Goal: Task Accomplishment & Management: Use online tool/utility

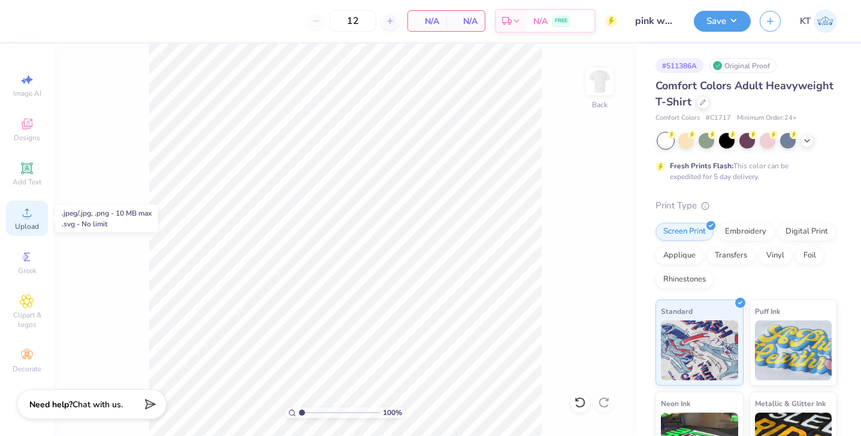
click at [23, 221] on div "Upload" at bounding box center [27, 218] width 42 height 35
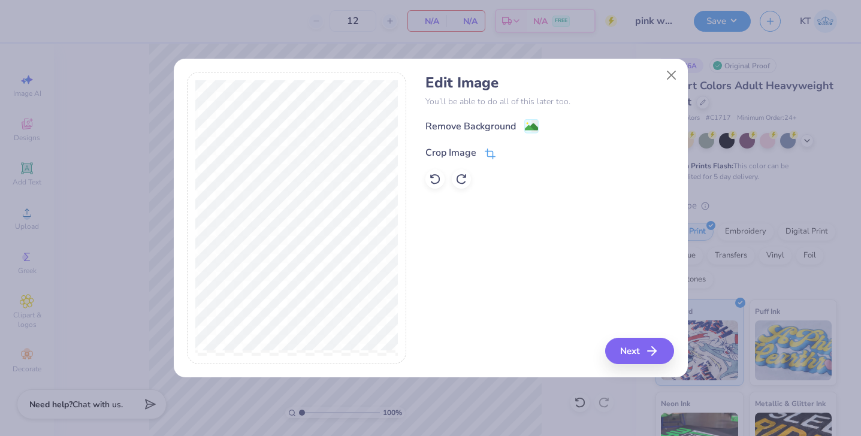
click at [474, 150] on div "Crop Image" at bounding box center [451, 153] width 51 height 14
click at [509, 153] on icon at bounding box center [509, 151] width 7 height 7
click at [534, 126] on image at bounding box center [531, 128] width 13 height 13
click at [649, 348] on icon "button" at bounding box center [656, 351] width 14 height 14
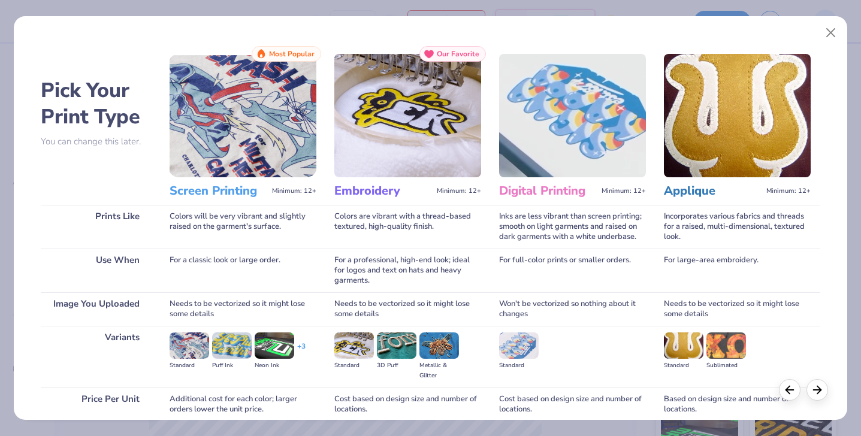
scroll to position [101, 0]
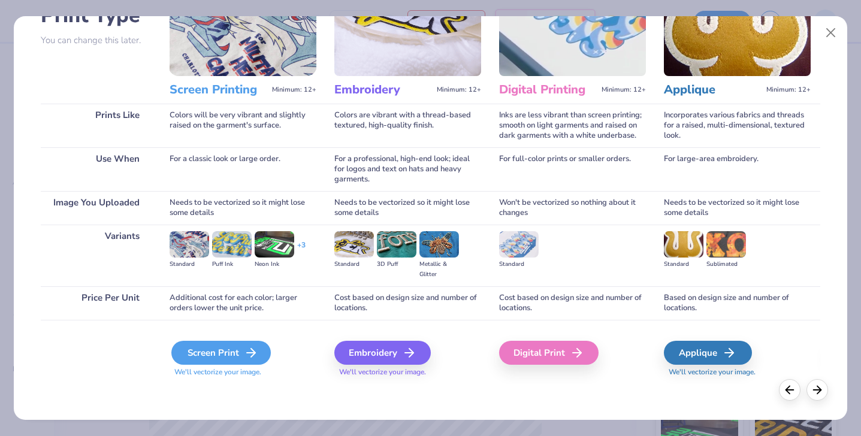
click at [214, 352] on div "Screen Print" at bounding box center [221, 353] width 100 height 24
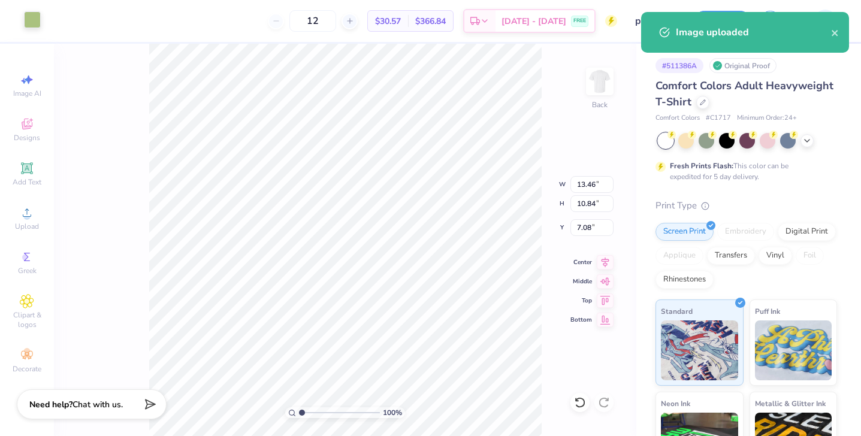
click at [37, 26] on div at bounding box center [32, 19] width 17 height 17
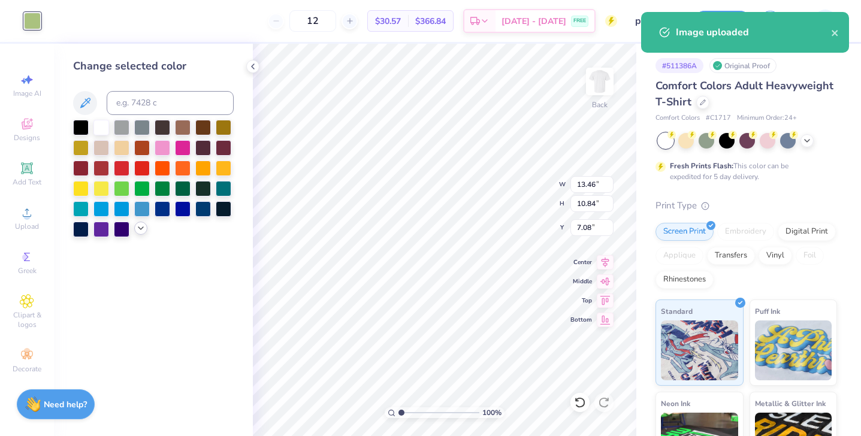
click at [142, 227] on icon at bounding box center [141, 229] width 10 height 10
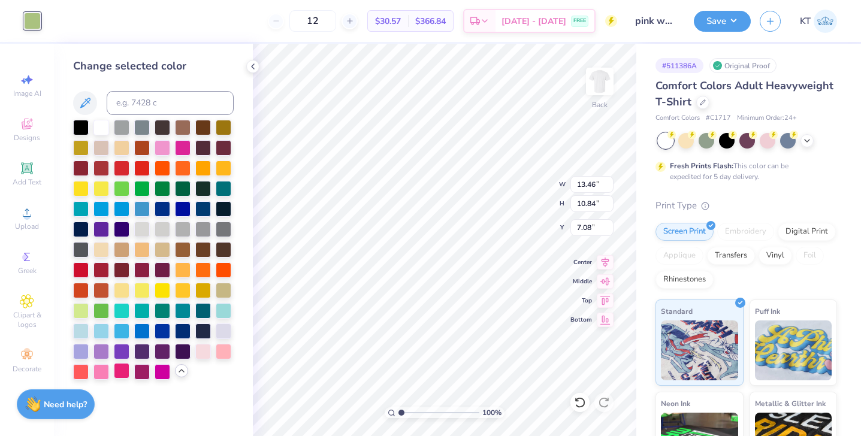
click at [125, 366] on div at bounding box center [122, 371] width 16 height 16
type input "0.50"
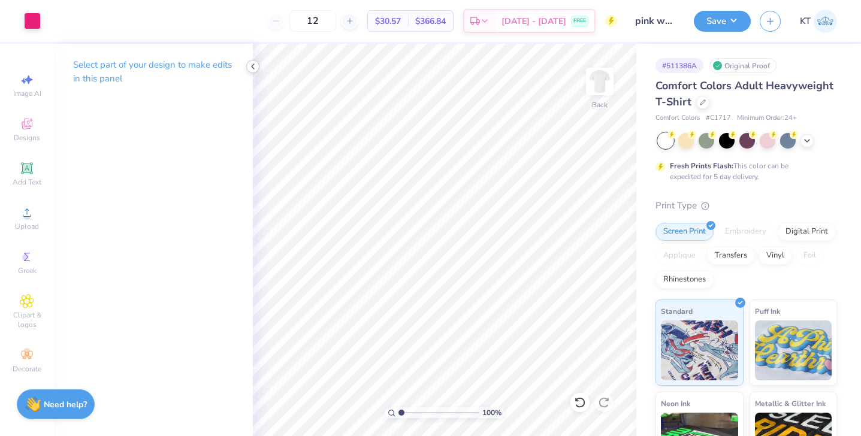
click at [253, 65] on polyline at bounding box center [253, 66] width 2 height 5
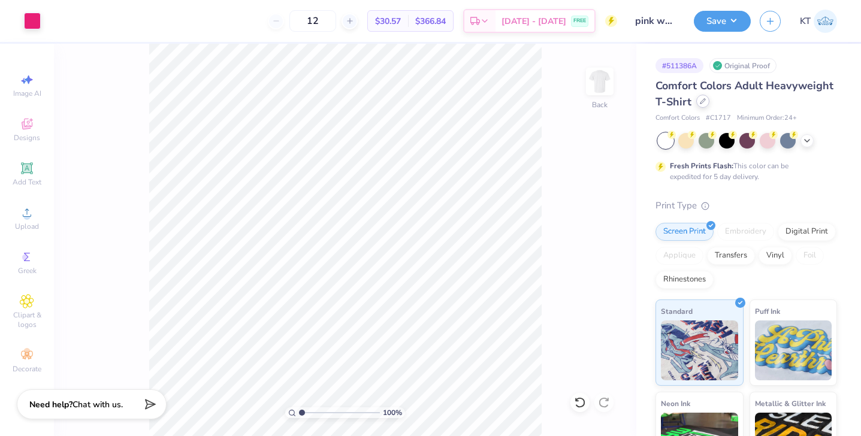
click at [700, 101] on icon at bounding box center [703, 101] width 6 height 6
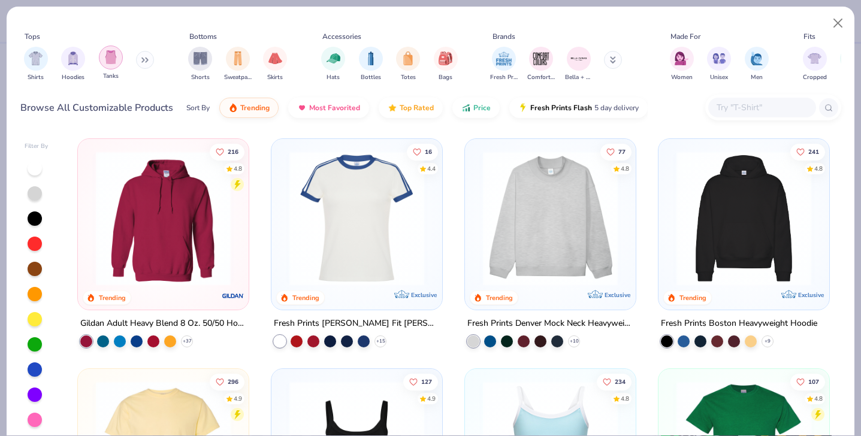
click at [116, 65] on div "filter for Tanks" at bounding box center [111, 58] width 24 height 24
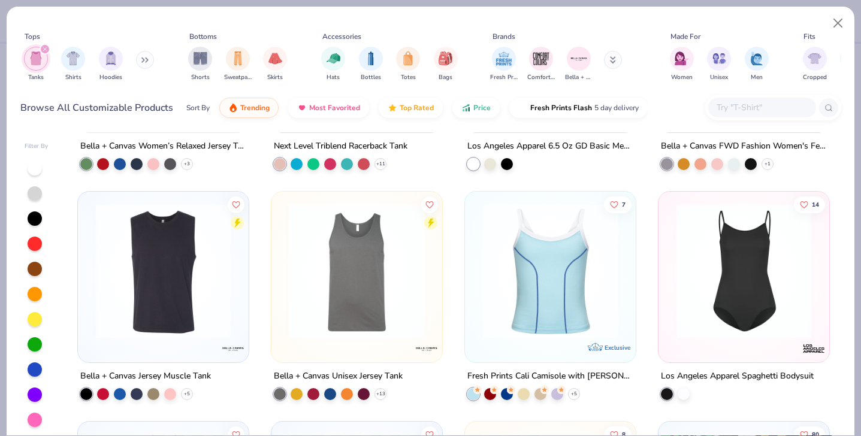
scroll to position [1144, 0]
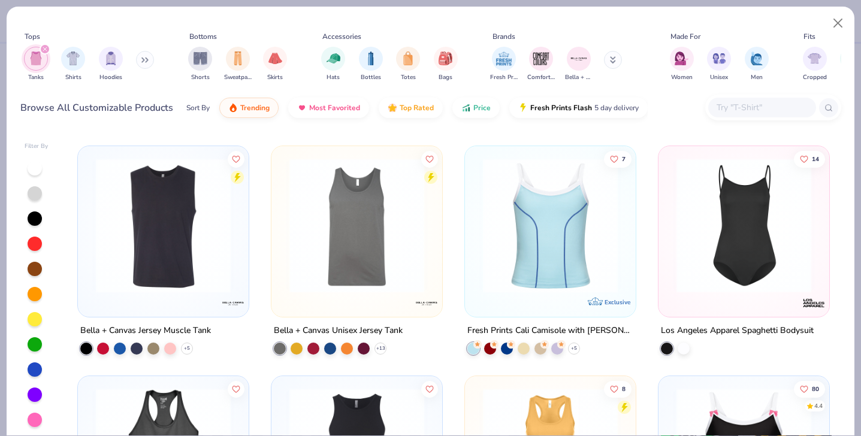
click at [346, 236] on img at bounding box center [357, 225] width 147 height 135
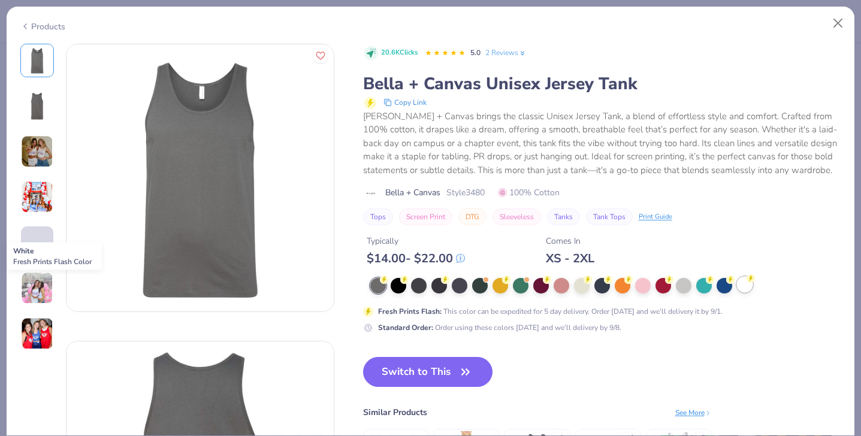
click at [742, 291] on div at bounding box center [745, 285] width 16 height 16
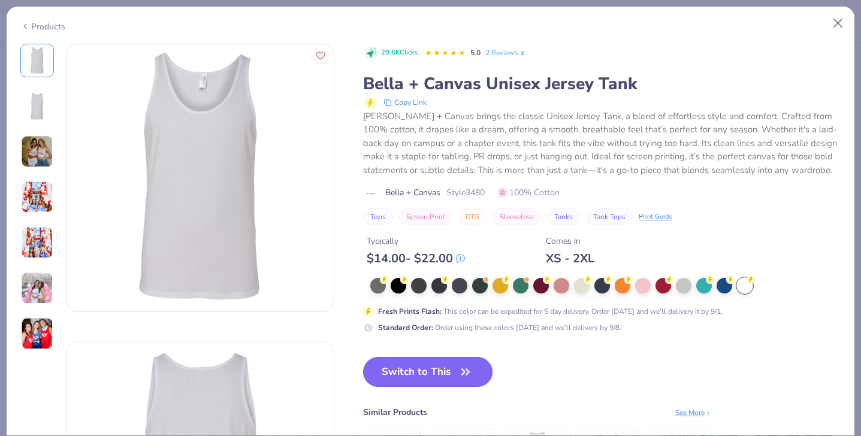
click at [408, 378] on button "Switch to This" at bounding box center [428, 372] width 130 height 30
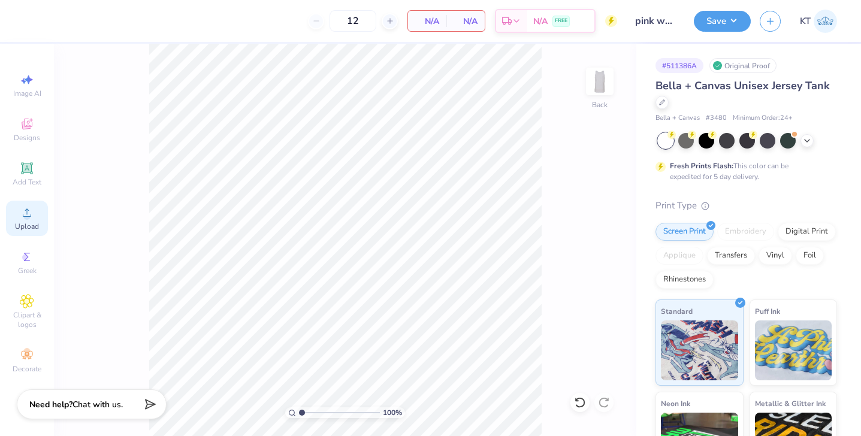
click at [27, 219] on circle at bounding box center [26, 216] width 7 height 7
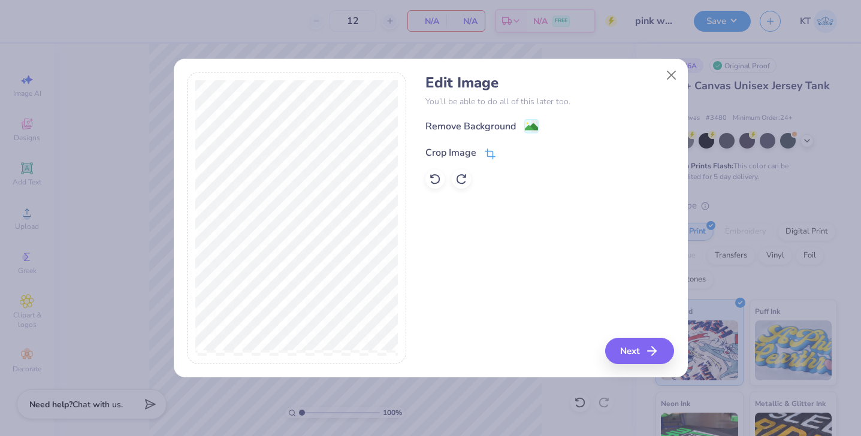
click at [460, 153] on div "Crop Image" at bounding box center [451, 153] width 51 height 14
click at [510, 155] on icon at bounding box center [509, 151] width 7 height 7
click at [518, 127] on div "Remove Background" at bounding box center [482, 127] width 113 height 15
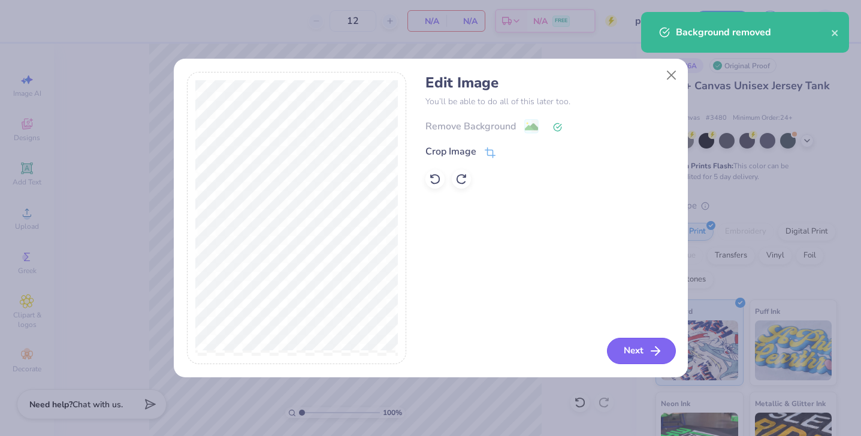
click at [639, 352] on button "Next" at bounding box center [641, 351] width 69 height 26
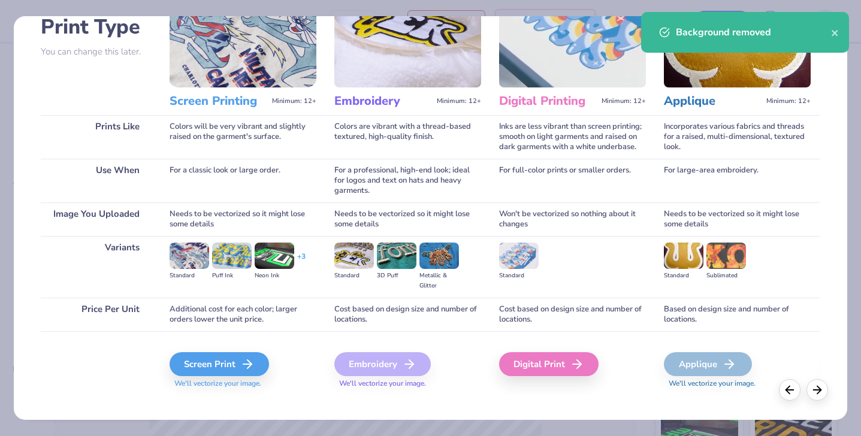
scroll to position [101, 0]
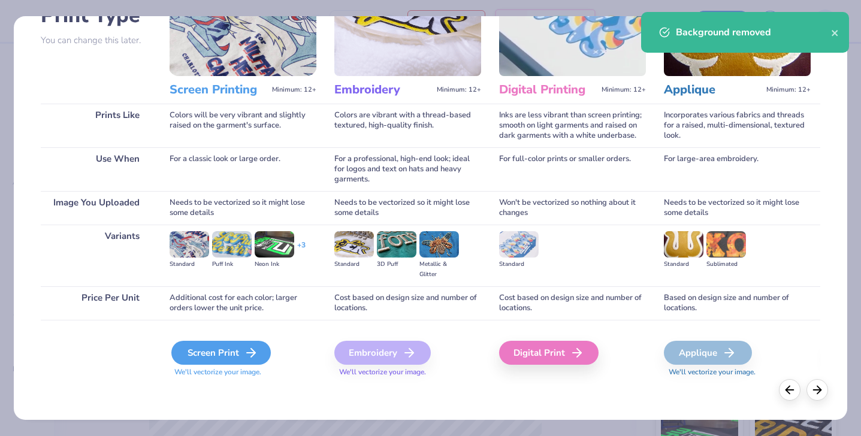
click at [227, 356] on div "Screen Print" at bounding box center [221, 353] width 100 height 24
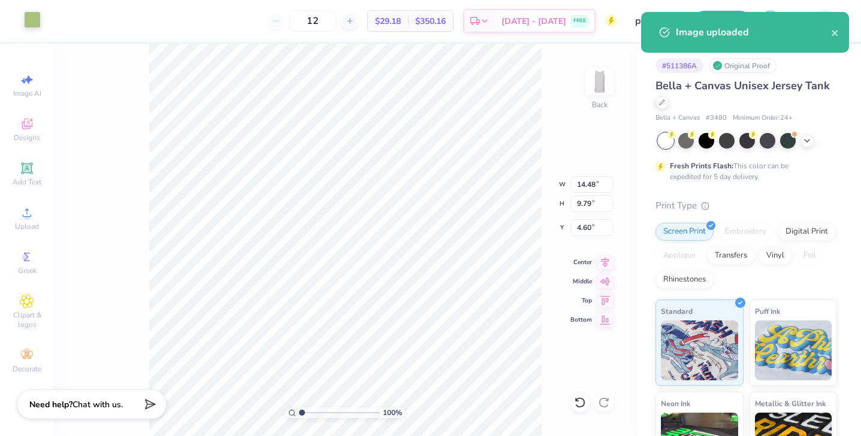
click at [34, 25] on div at bounding box center [32, 19] width 17 height 17
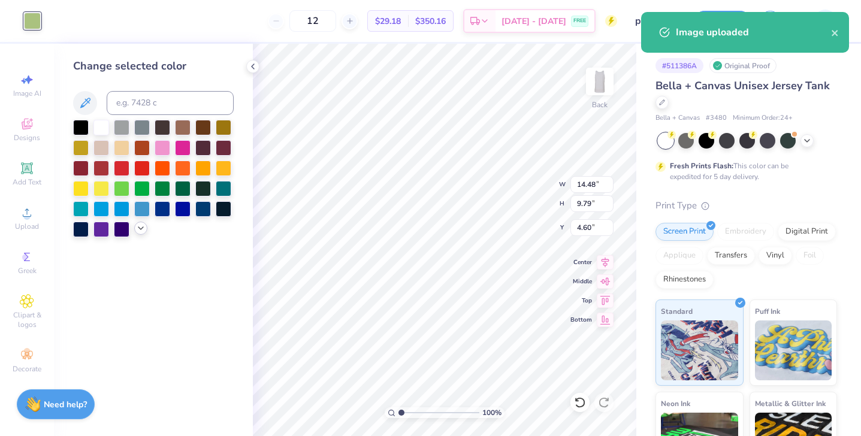
click at [138, 230] on icon at bounding box center [141, 229] width 10 height 10
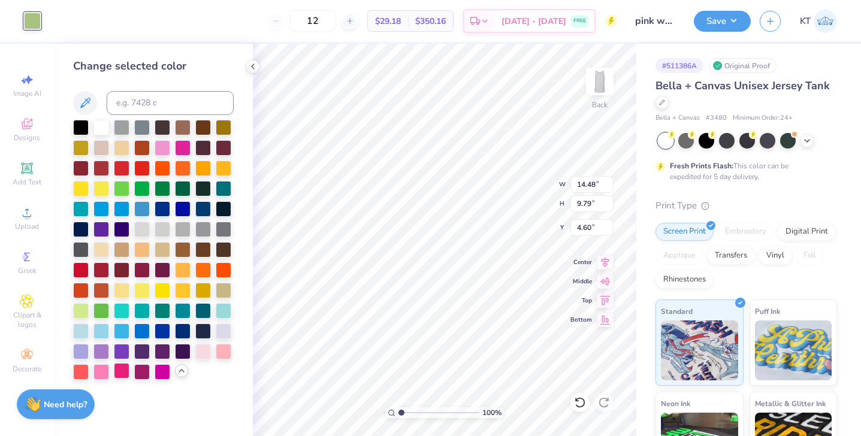
click at [123, 374] on div at bounding box center [122, 371] width 16 height 16
type input "13.58"
type input "9.18"
type input "0.50"
click at [664, 101] on icon at bounding box center [662, 101] width 6 height 6
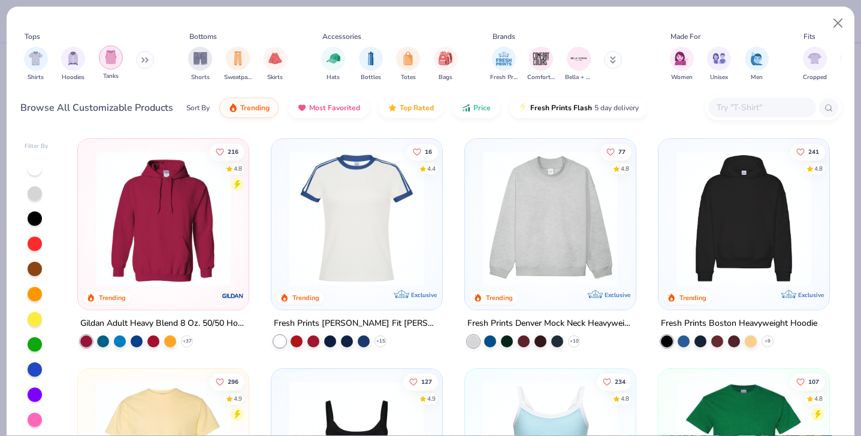
click at [113, 56] on img "filter for Tanks" at bounding box center [110, 57] width 13 height 14
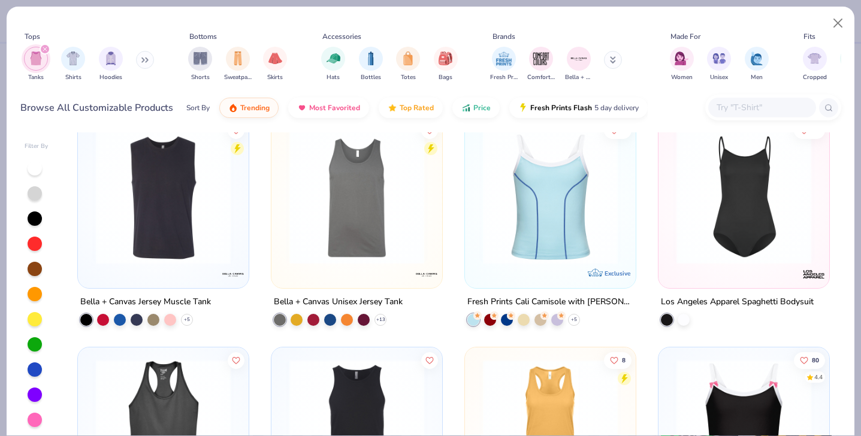
scroll to position [1175, 0]
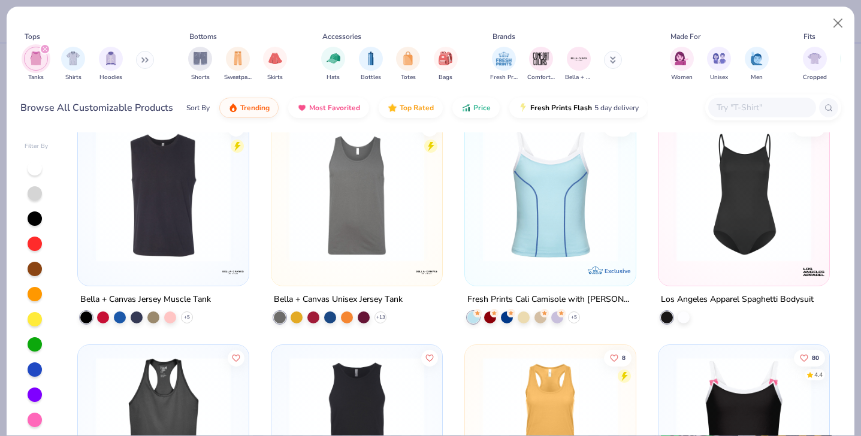
click at [187, 185] on img at bounding box center [163, 194] width 147 height 135
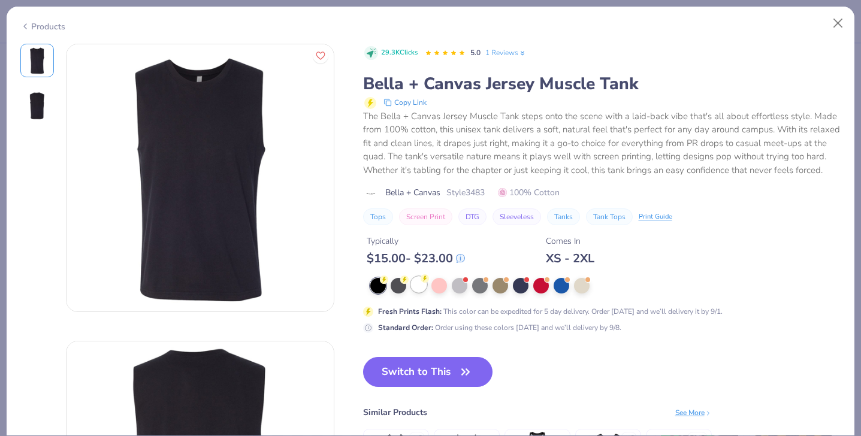
click at [421, 286] on div at bounding box center [419, 285] width 16 height 16
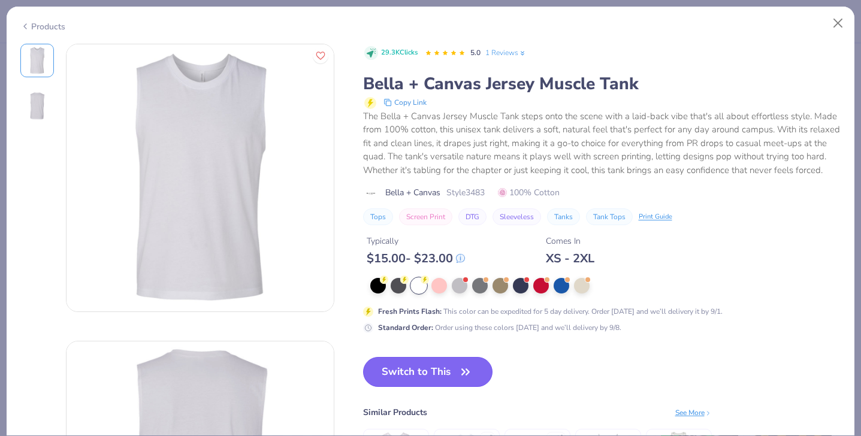
click at [447, 370] on button "Switch to This" at bounding box center [428, 372] width 130 height 30
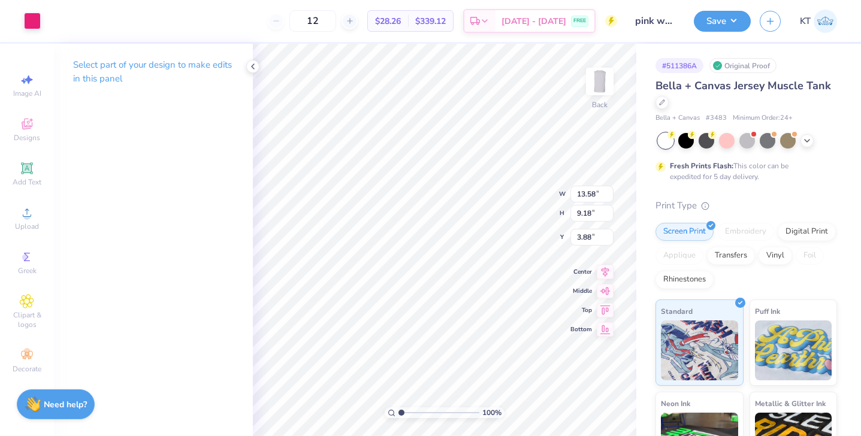
type input "0.50"
click at [714, 22] on button "Save" at bounding box center [722, 19] width 57 height 21
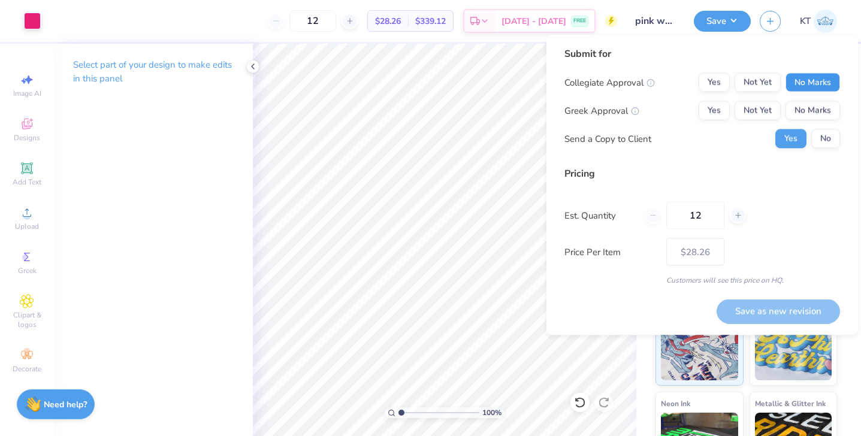
click at [804, 82] on button "No Marks" at bounding box center [813, 82] width 55 height 19
click at [754, 106] on button "Not Yet" at bounding box center [758, 110] width 46 height 19
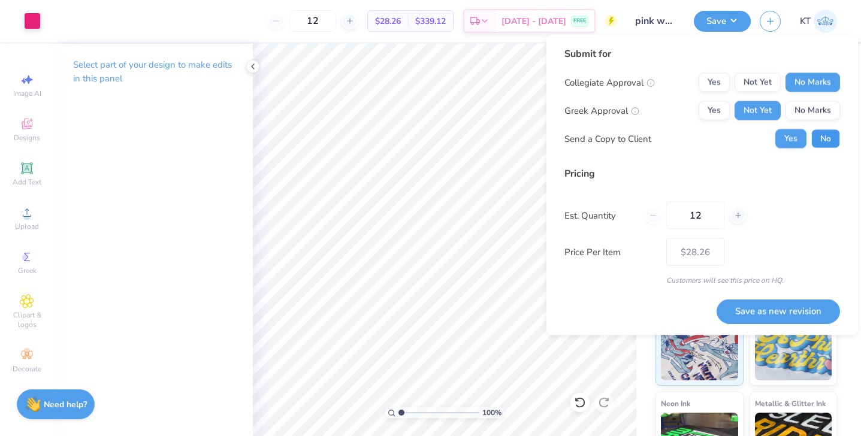
click at [815, 135] on button "No" at bounding box center [826, 138] width 29 height 19
click at [777, 312] on button "Save as new revision" at bounding box center [778, 311] width 123 height 25
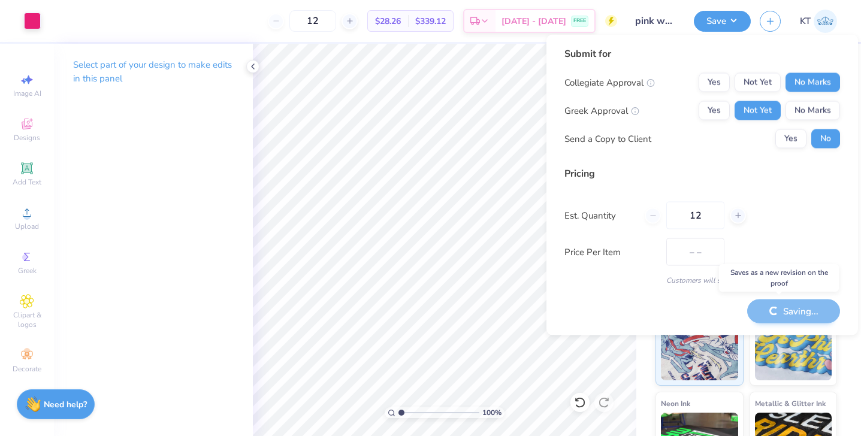
type input "$28.26"
click at [640, 370] on div "# 511386A Original Proof Bella + Canvas Jersey Muscle Tank Bella + Canvas # 348…" at bounding box center [749, 307] width 225 height 527
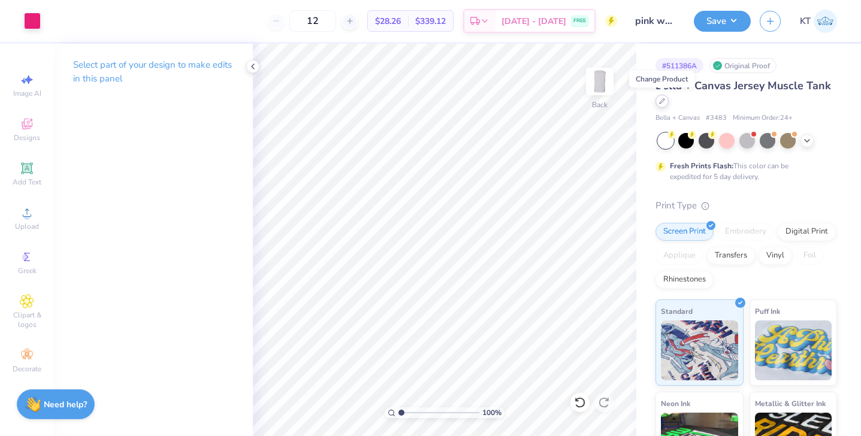
click at [665, 101] on div at bounding box center [662, 101] width 13 height 13
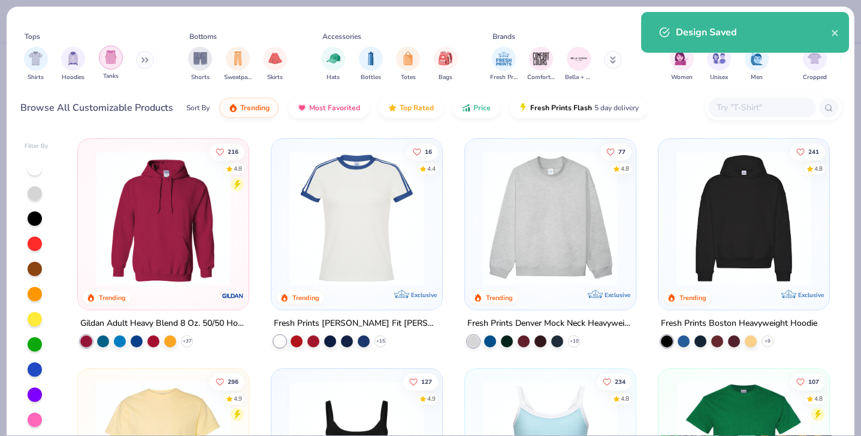
click at [116, 59] on img "filter for Tanks" at bounding box center [110, 57] width 13 height 14
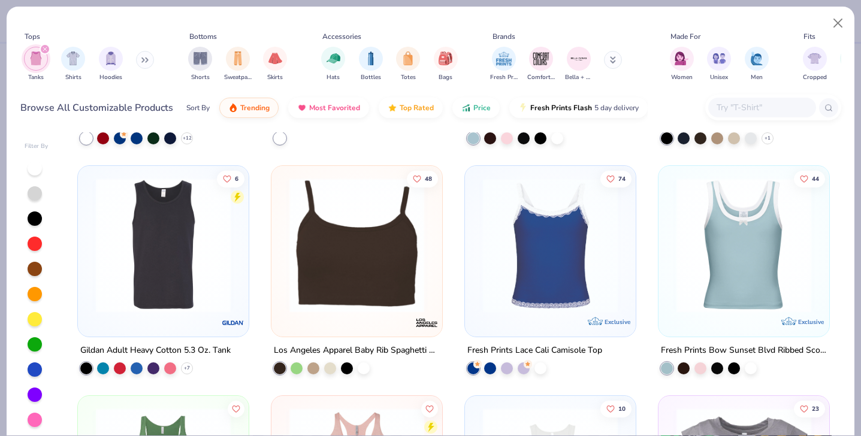
scroll to position [649, 0]
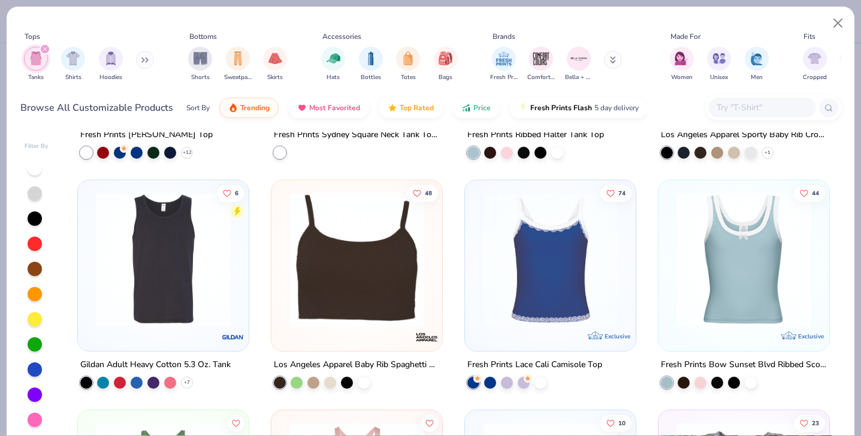
click at [141, 236] on img at bounding box center [163, 259] width 147 height 135
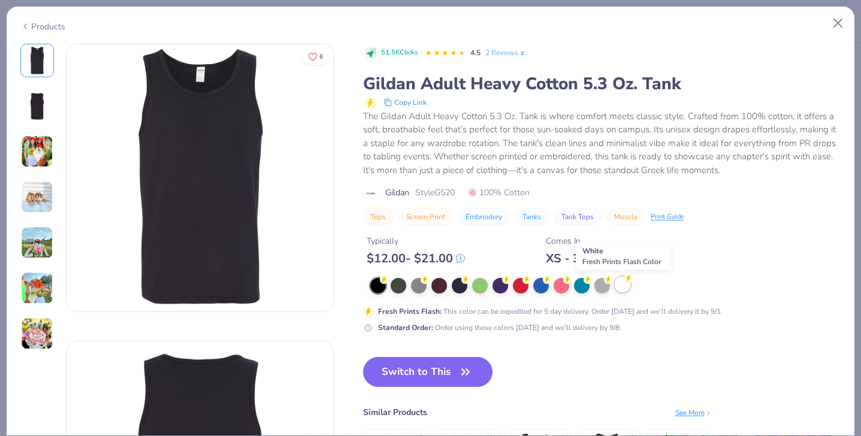
click at [388, 282] on circle at bounding box center [384, 280] width 8 height 8
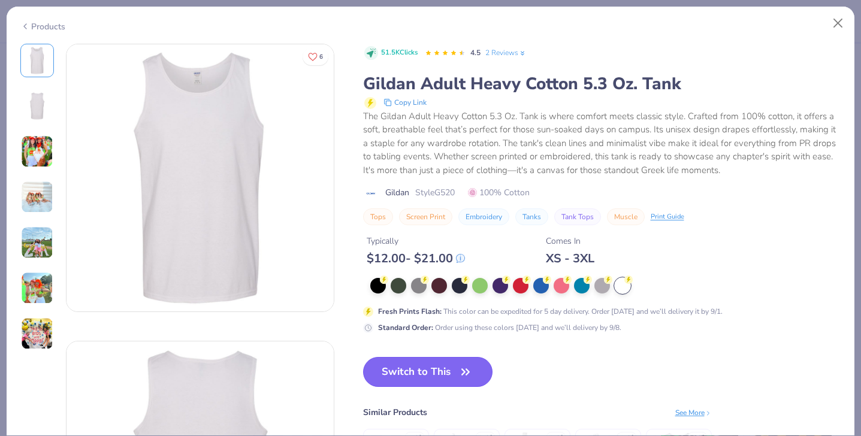
click at [407, 378] on button "Switch to This" at bounding box center [428, 372] width 130 height 30
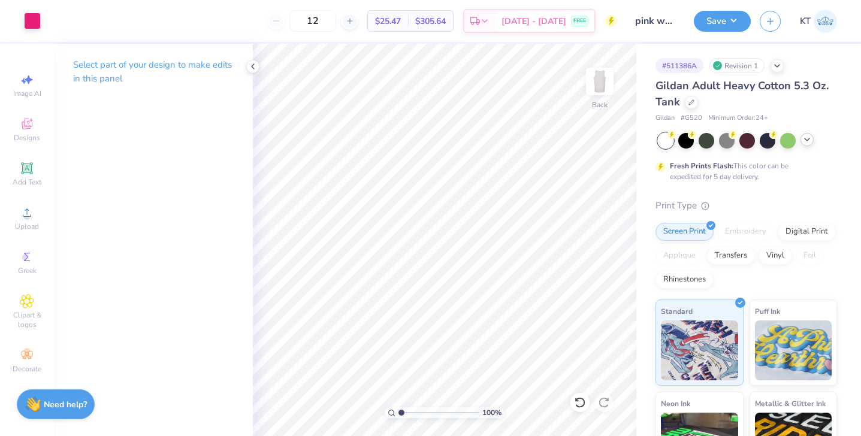
click at [808, 144] on div at bounding box center [807, 139] width 13 height 13
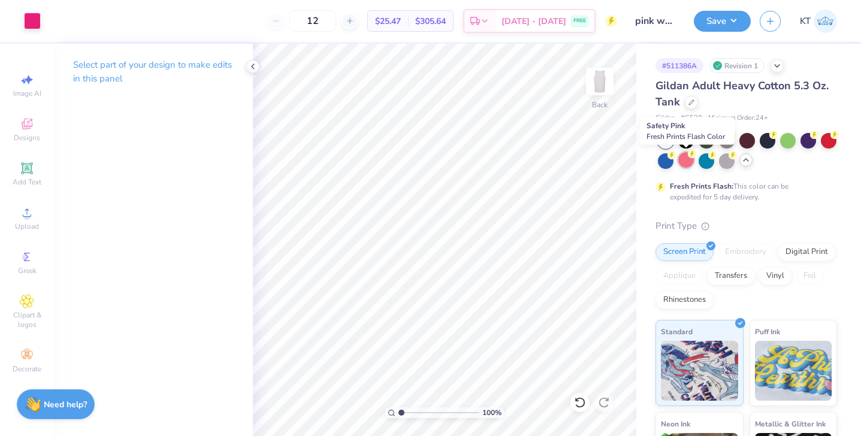
click at [688, 159] on div at bounding box center [687, 160] width 16 height 16
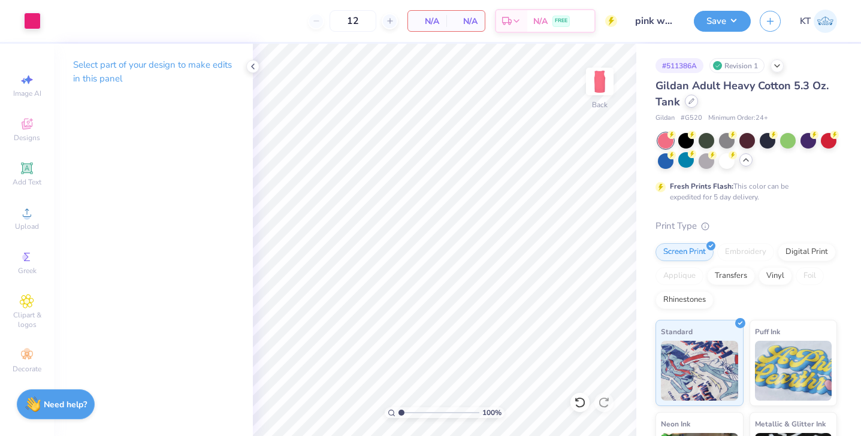
click at [690, 105] on div at bounding box center [691, 101] width 13 height 13
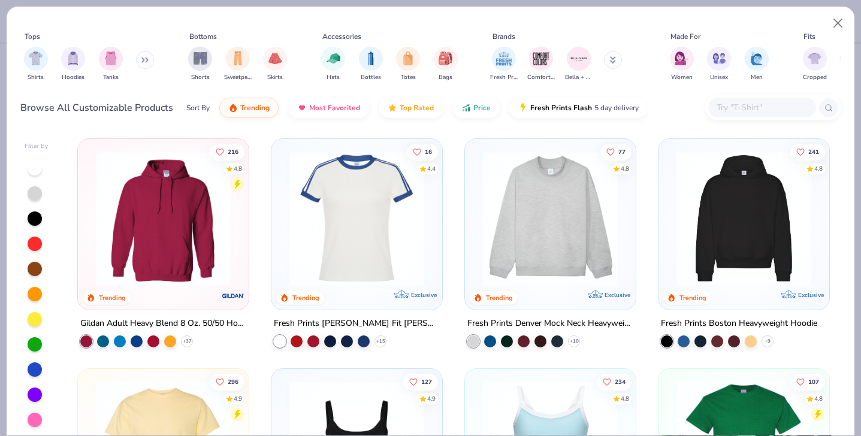
click at [740, 110] on input "text" at bounding box center [762, 108] width 92 height 14
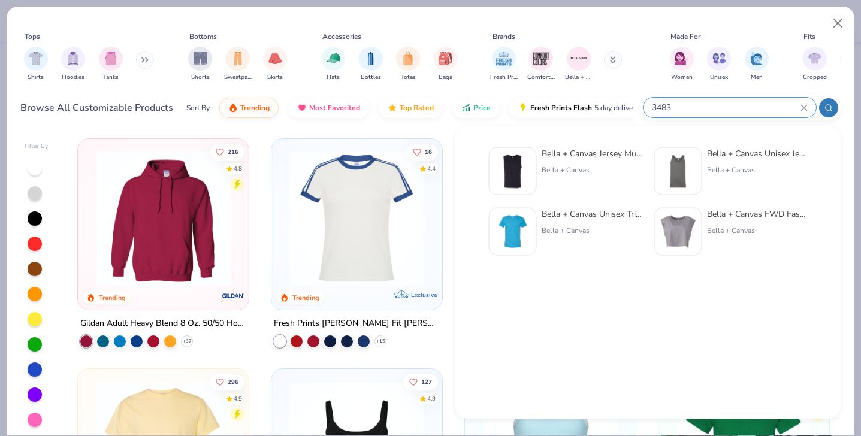
type input "3483"
click at [572, 155] on div "Bella + Canvas Jersey Muscle Tank" at bounding box center [592, 153] width 101 height 13
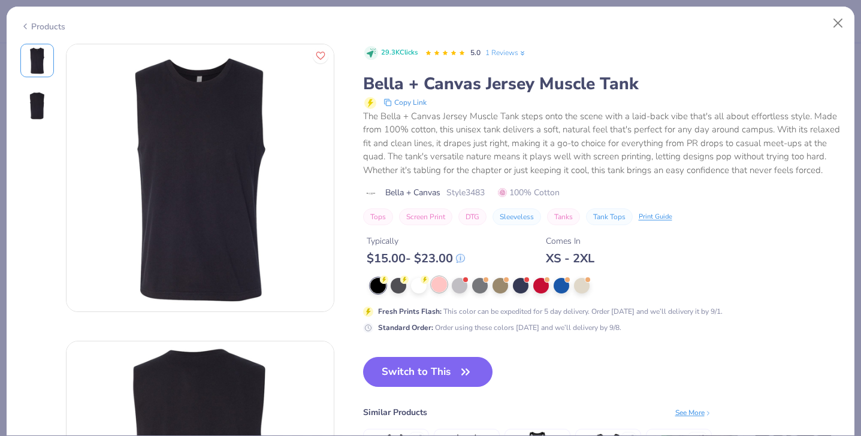
click at [437, 288] on div at bounding box center [440, 285] width 16 height 16
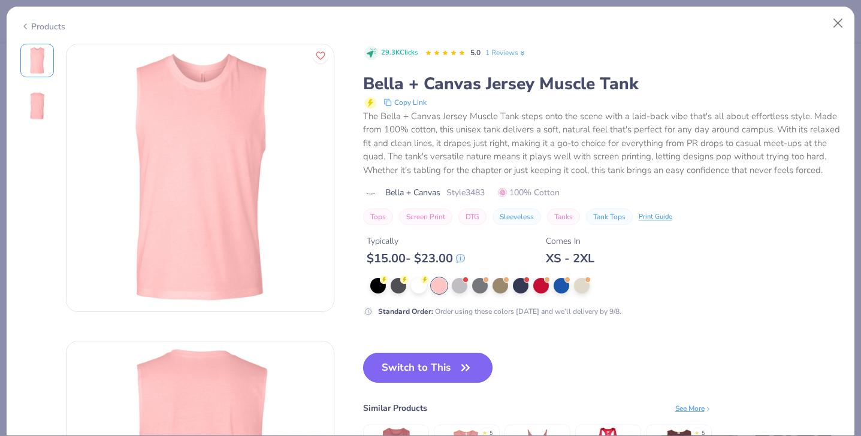
click at [440, 370] on button "Switch to This" at bounding box center [428, 368] width 130 height 30
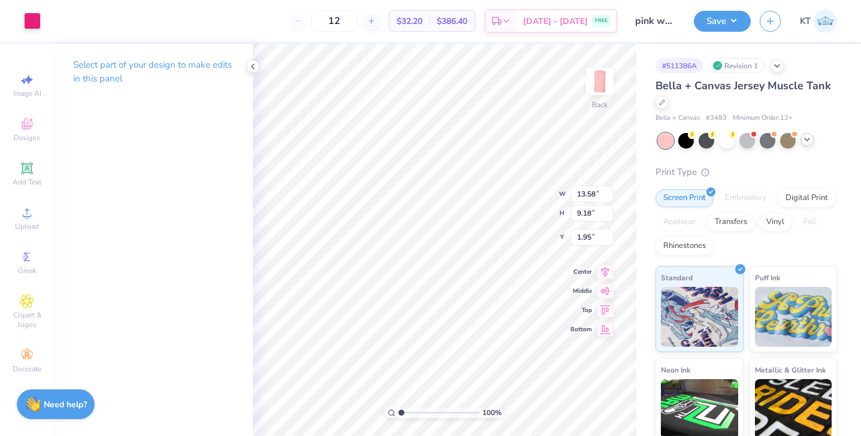
type input "0.50"
